Goal: Task Accomplishment & Management: Manage account settings

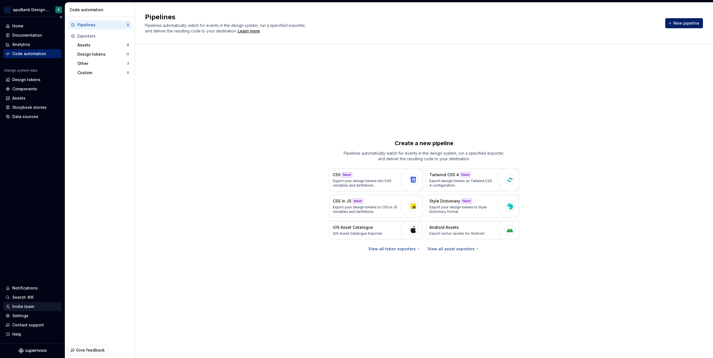
click at [22, 307] on div "Invite team" at bounding box center [23, 307] width 22 height 6
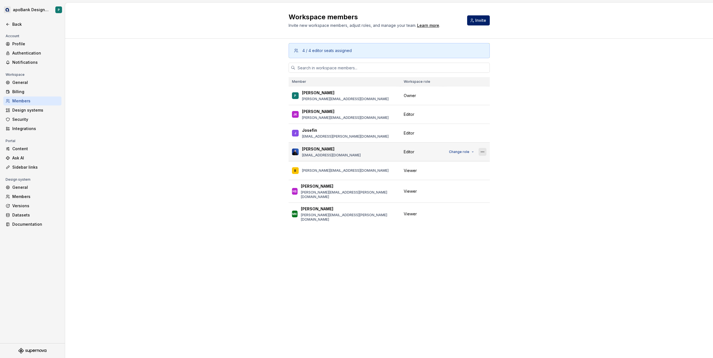
click at [482, 151] on button "button" at bounding box center [483, 152] width 8 height 8
click at [453, 163] on div "Remove from workspace" at bounding box center [448, 163] width 48 height 6
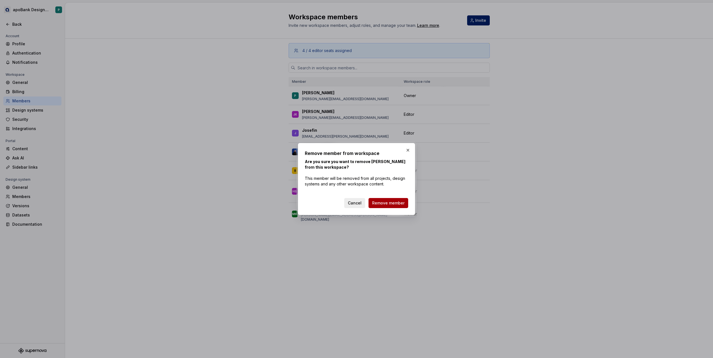
click at [389, 203] on span "Remove member" at bounding box center [388, 203] width 32 height 6
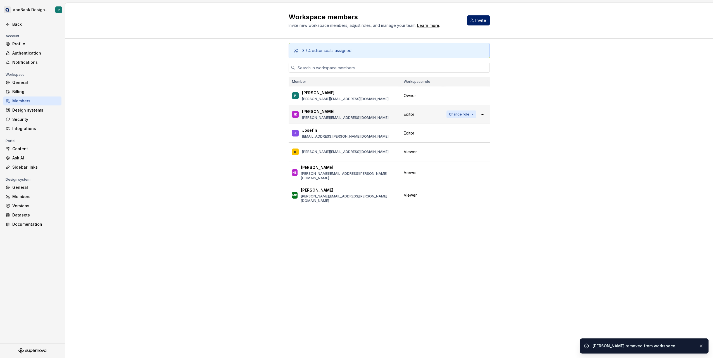
click at [467, 113] on span "Change role" at bounding box center [459, 114] width 20 height 4
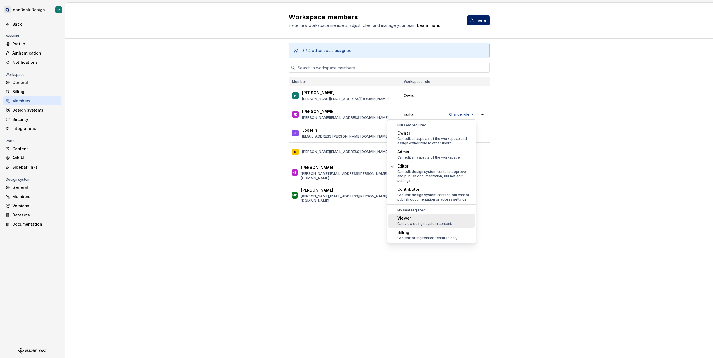
click at [419, 221] on div "Can view design system content." at bounding box center [424, 223] width 55 height 4
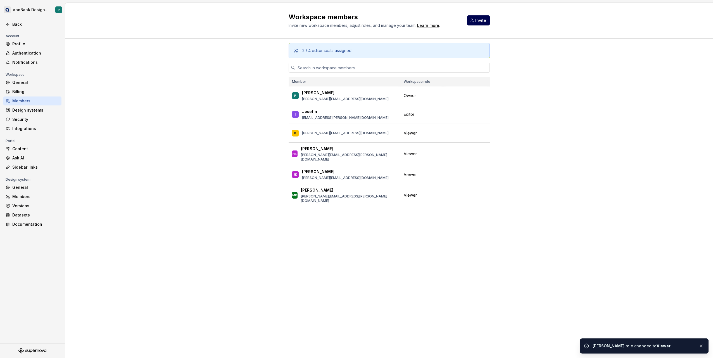
click at [476, 21] on span "Invite" at bounding box center [480, 21] width 11 height 6
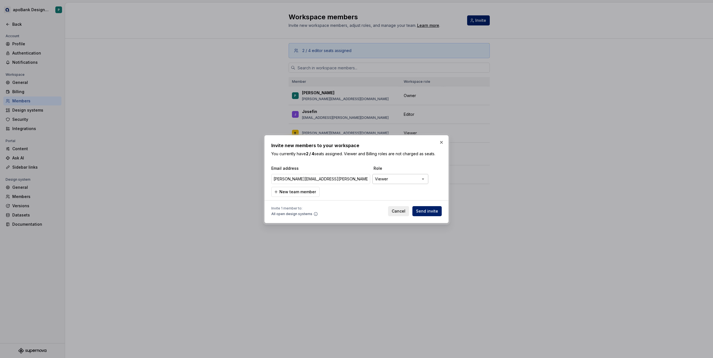
type input "[PERSON_NAME][EMAIL_ADDRESS][PERSON_NAME][DOMAIN_NAME]"
click at [392, 181] on div "**********" at bounding box center [356, 179] width 713 height 358
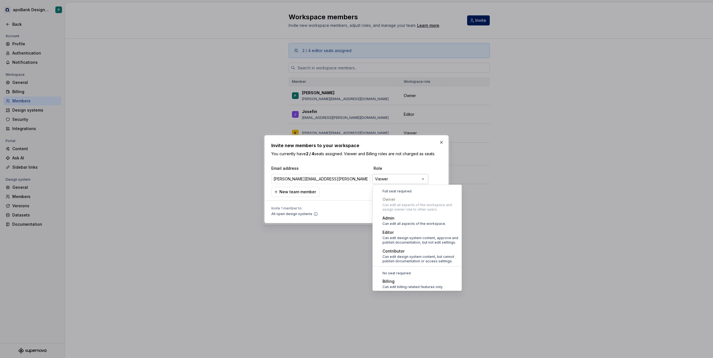
scroll to position [15, 0]
select select "*******"
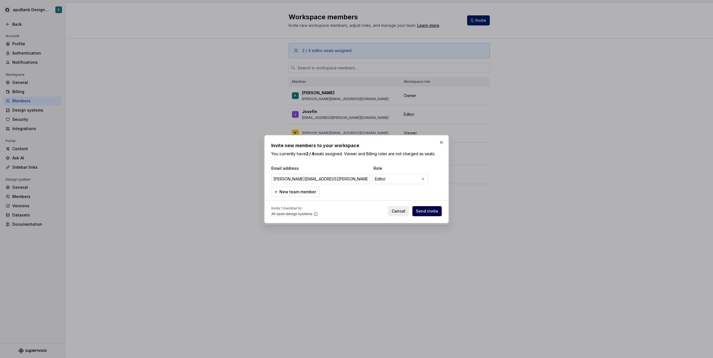
click at [429, 211] on span "Send invite" at bounding box center [427, 211] width 22 height 6
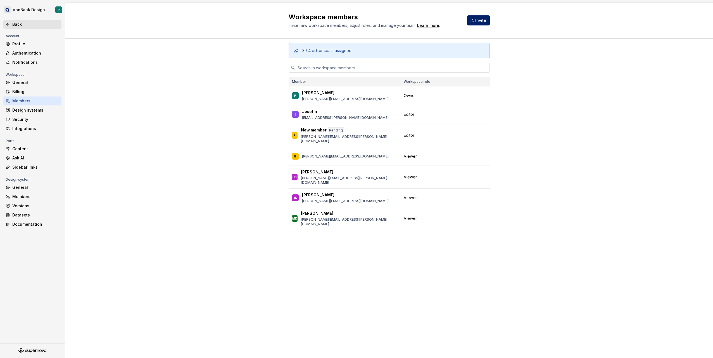
click at [14, 24] on div "Back" at bounding box center [35, 25] width 47 height 6
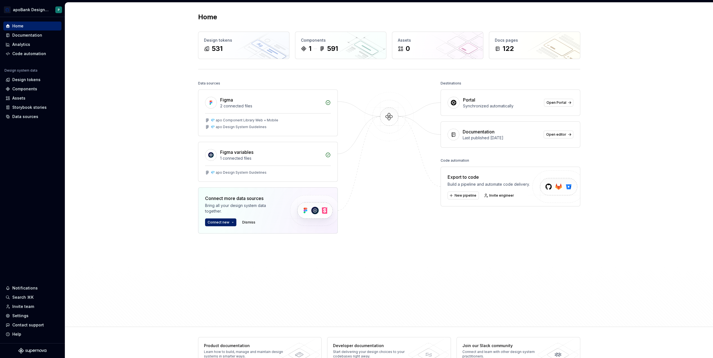
click at [122, 68] on div "Home Design tokens 531 Components 1 591 Assets 0 Docs pages 122 Data sources Fi…" at bounding box center [389, 165] width 648 height 324
